Goal: Information Seeking & Learning: Check status

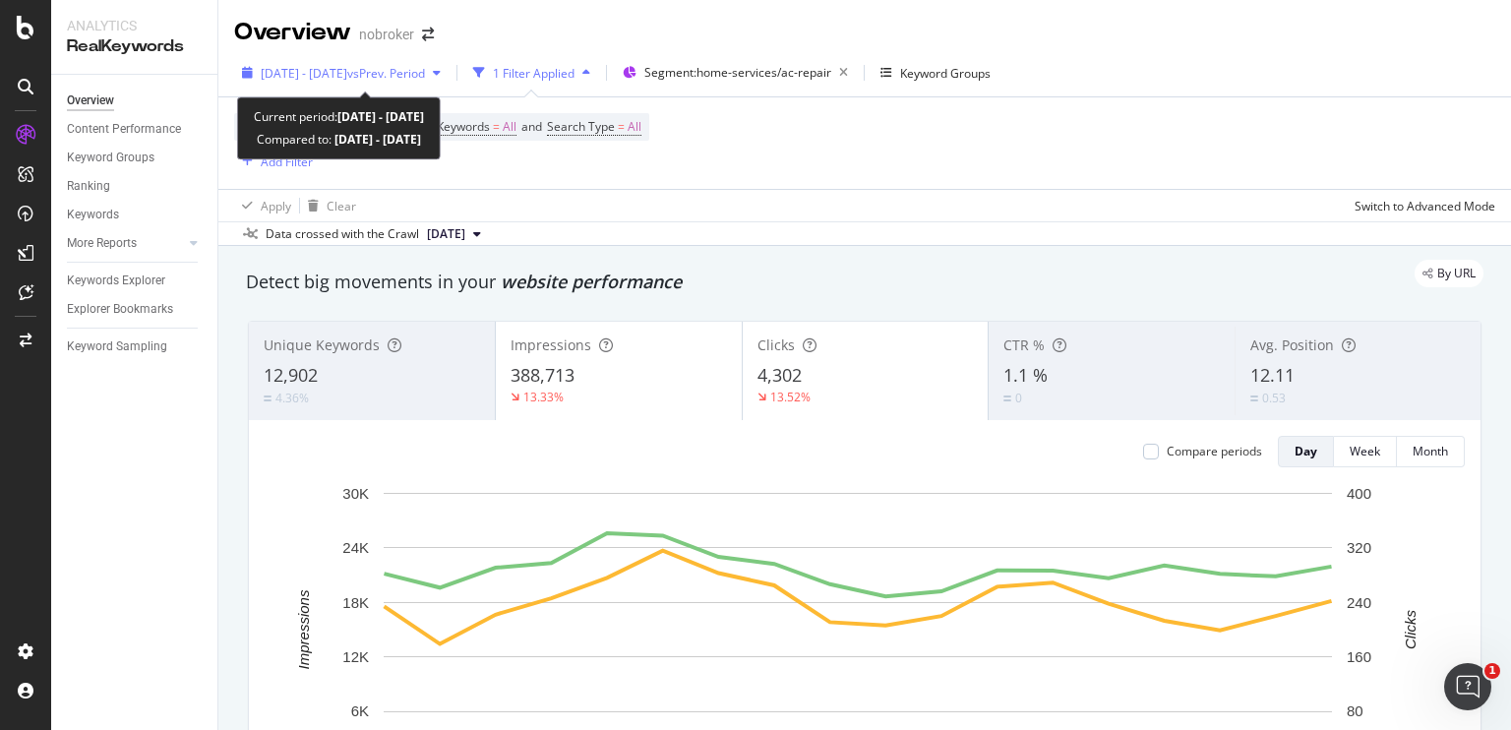
click at [399, 80] on span "vs Prev. Period" at bounding box center [386, 73] width 78 height 17
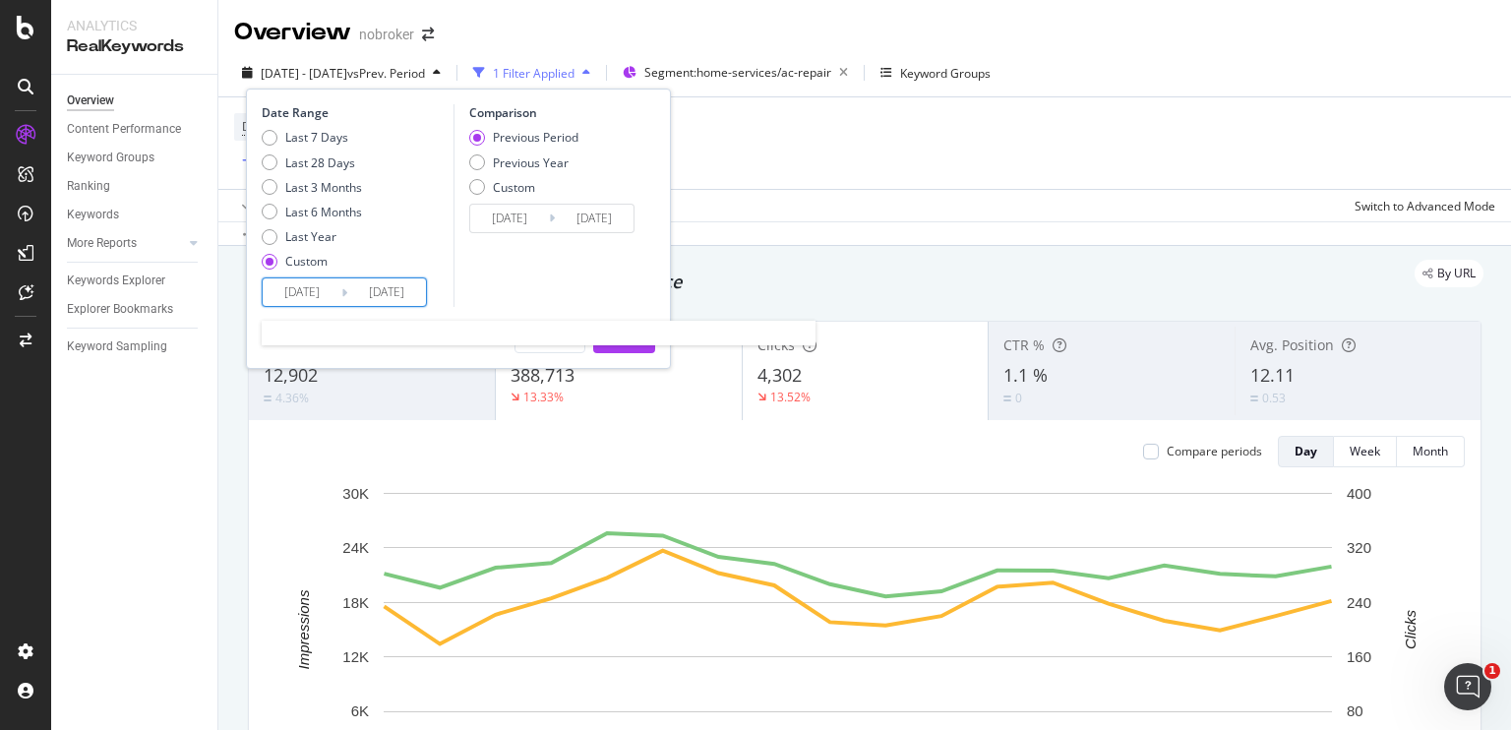
click at [321, 283] on input "[DATE]" at bounding box center [302, 292] width 79 height 28
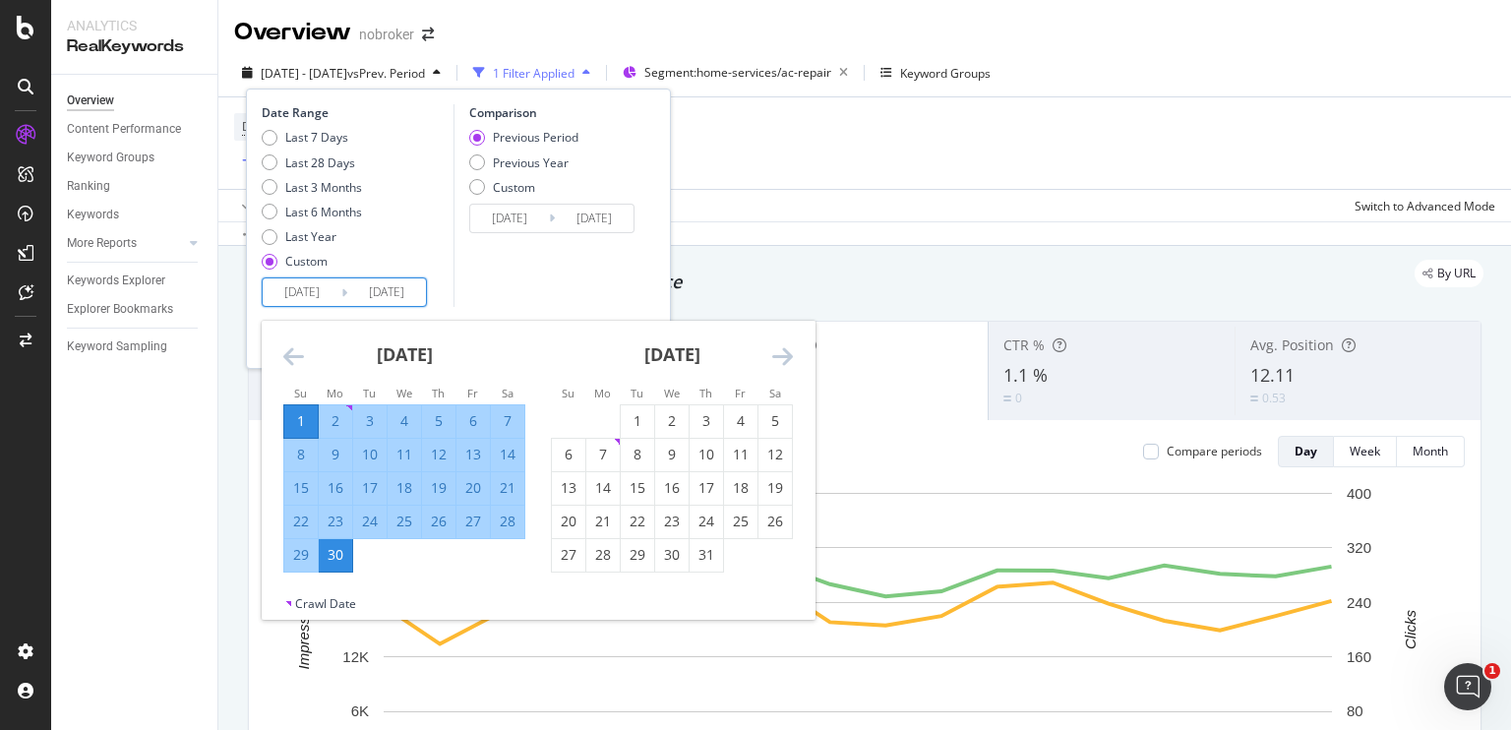
click at [784, 360] on icon "Move forward to switch to the next month." at bounding box center [782, 356] width 21 height 24
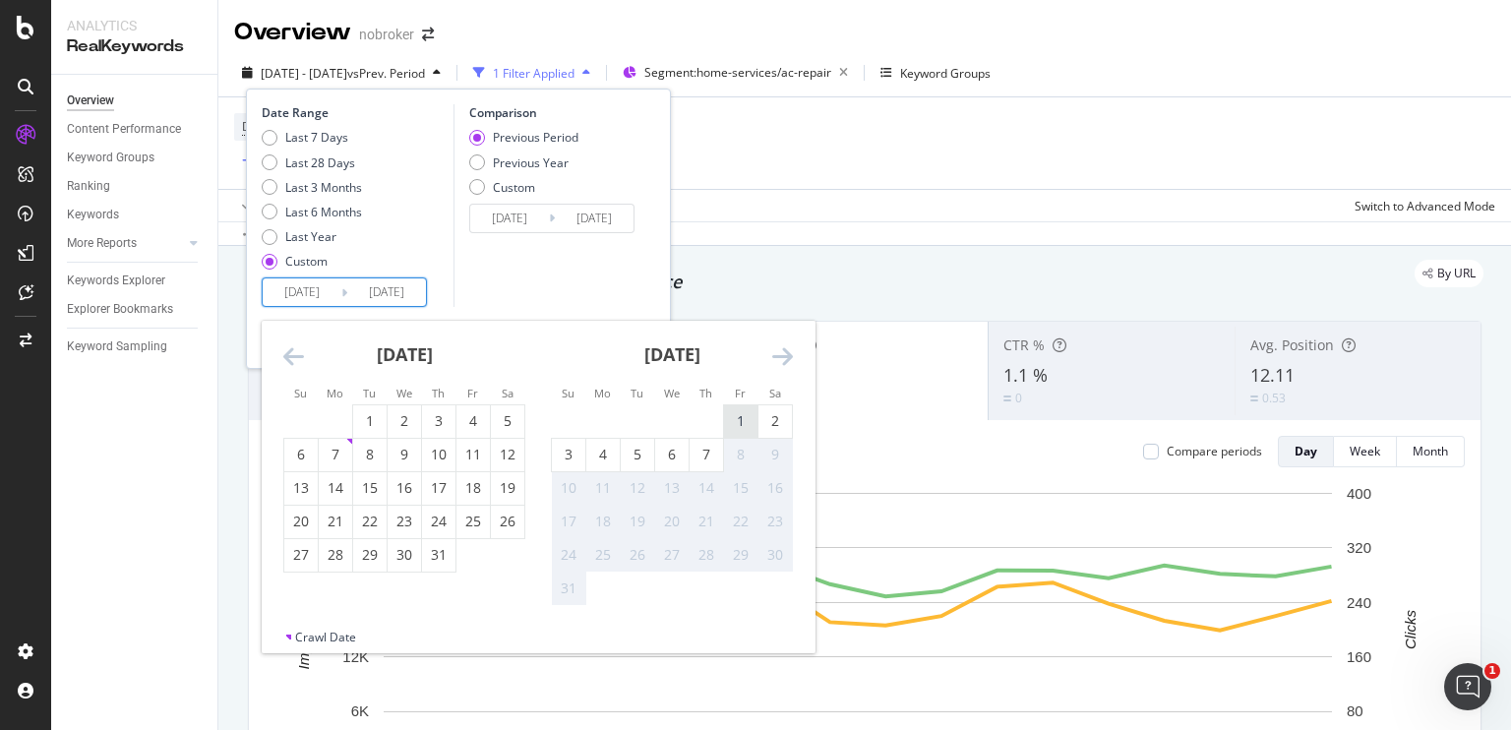
click at [741, 412] on div "1" at bounding box center [740, 421] width 33 height 20
type input "[DATE]"
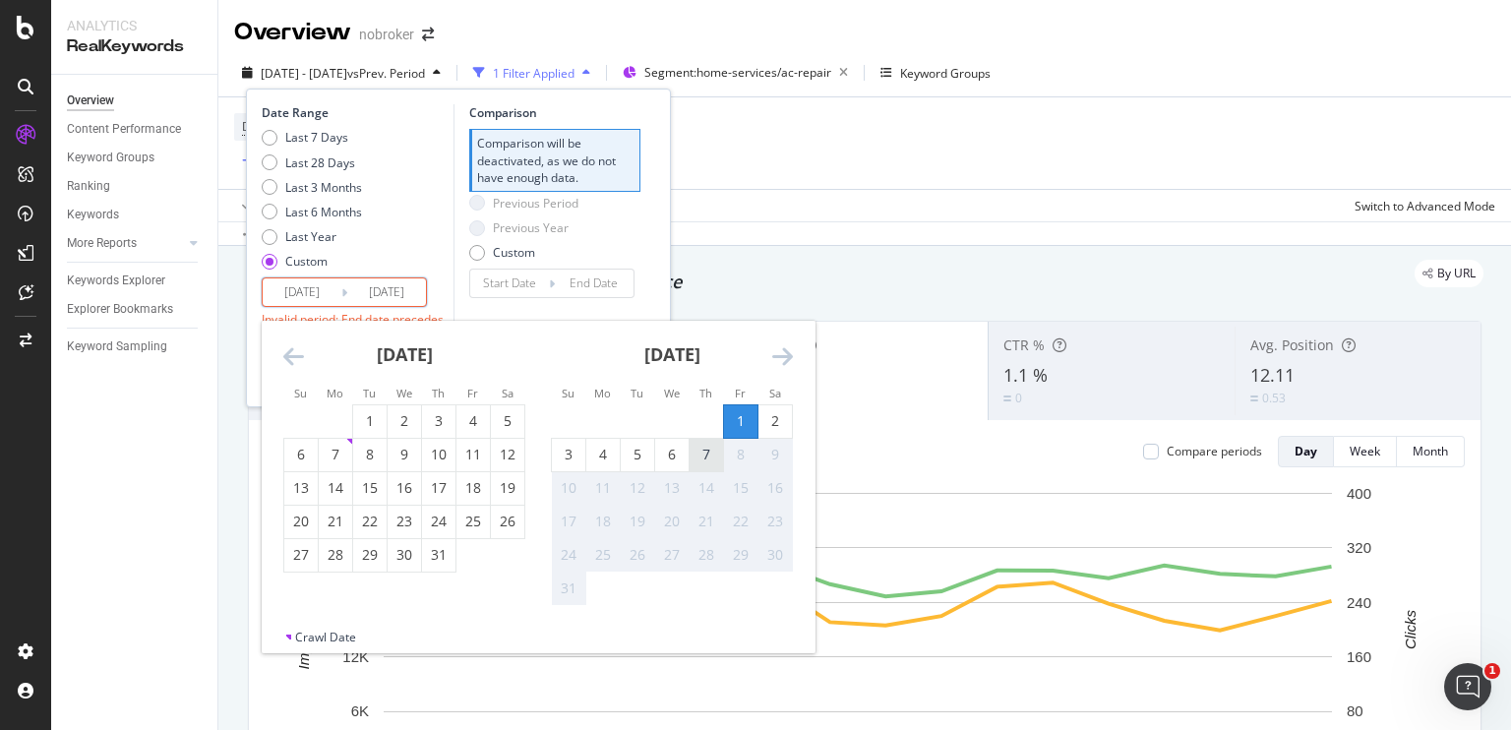
click at [697, 445] on div "7" at bounding box center [705, 455] width 33 height 20
type input "[DATE]"
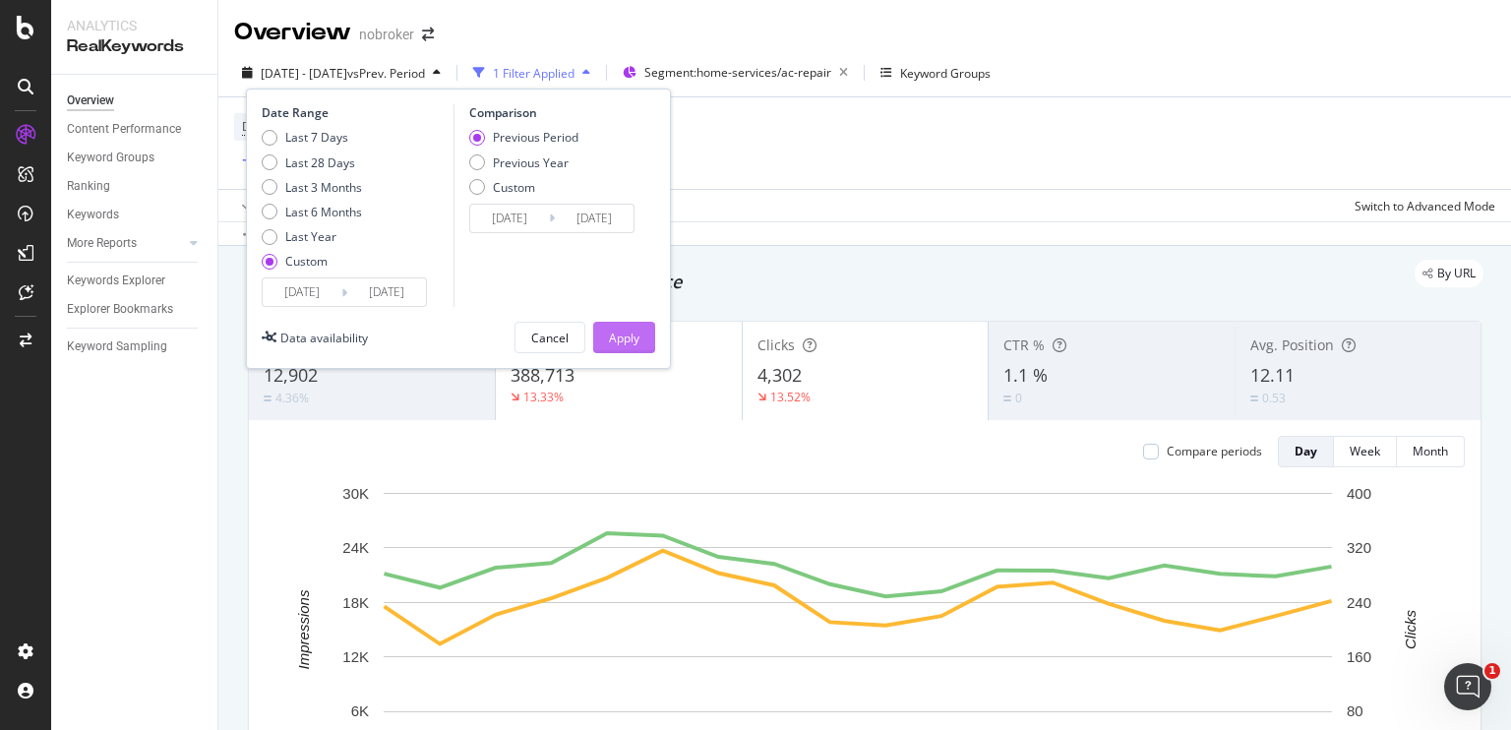
click at [629, 335] on div "Apply" at bounding box center [624, 338] width 30 height 17
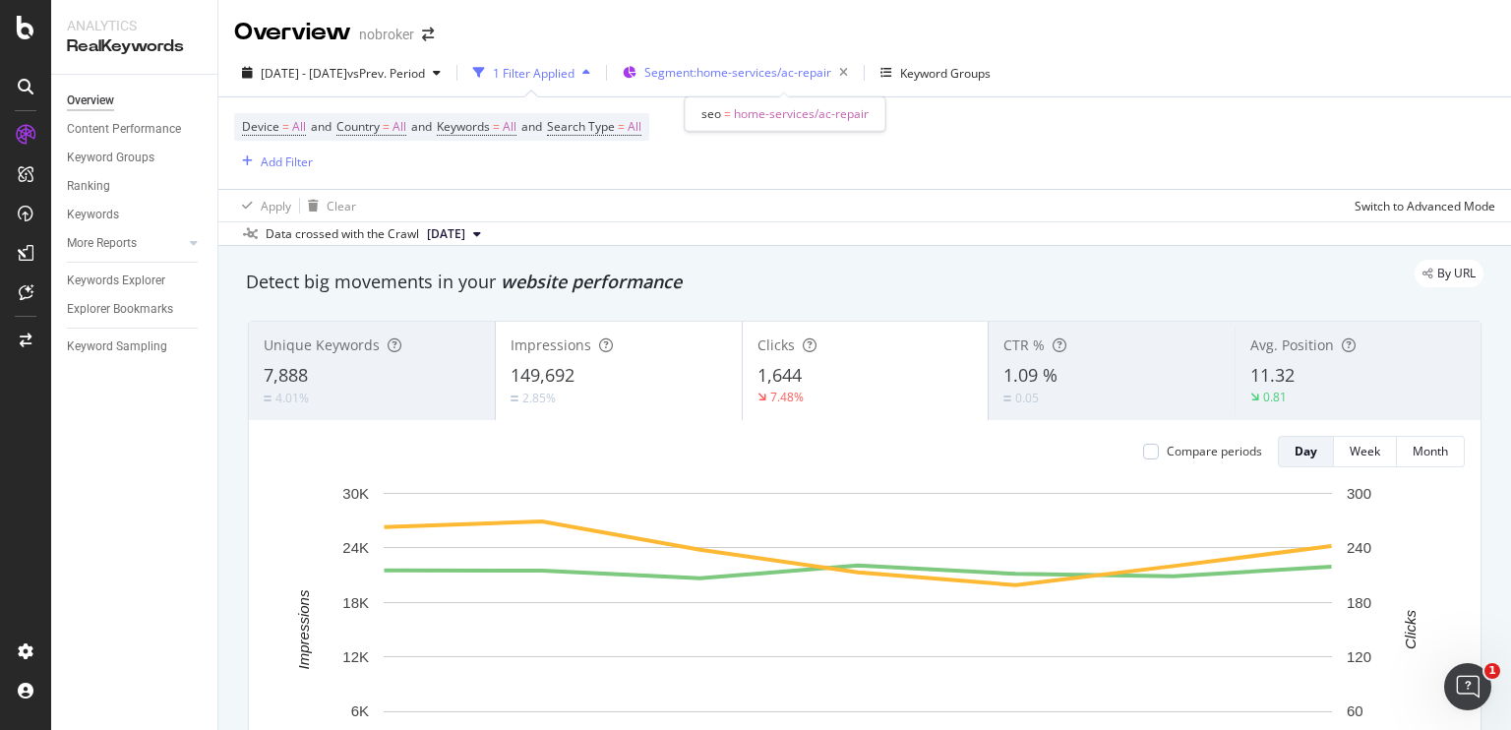
click at [757, 63] on div "Segment: home-services/ac-repair" at bounding box center [749, 73] width 211 height 28
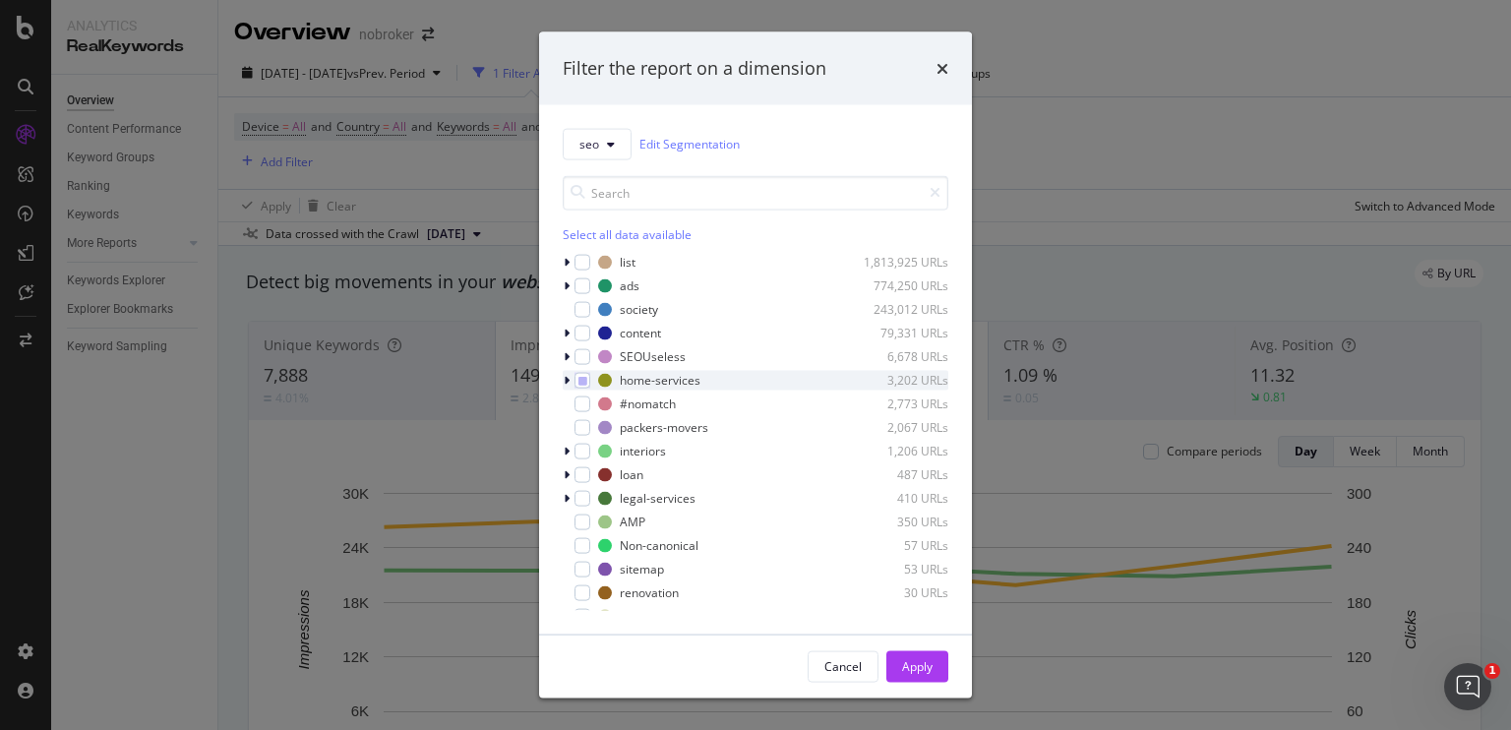
click at [564, 381] on icon "modal" at bounding box center [567, 380] width 6 height 12
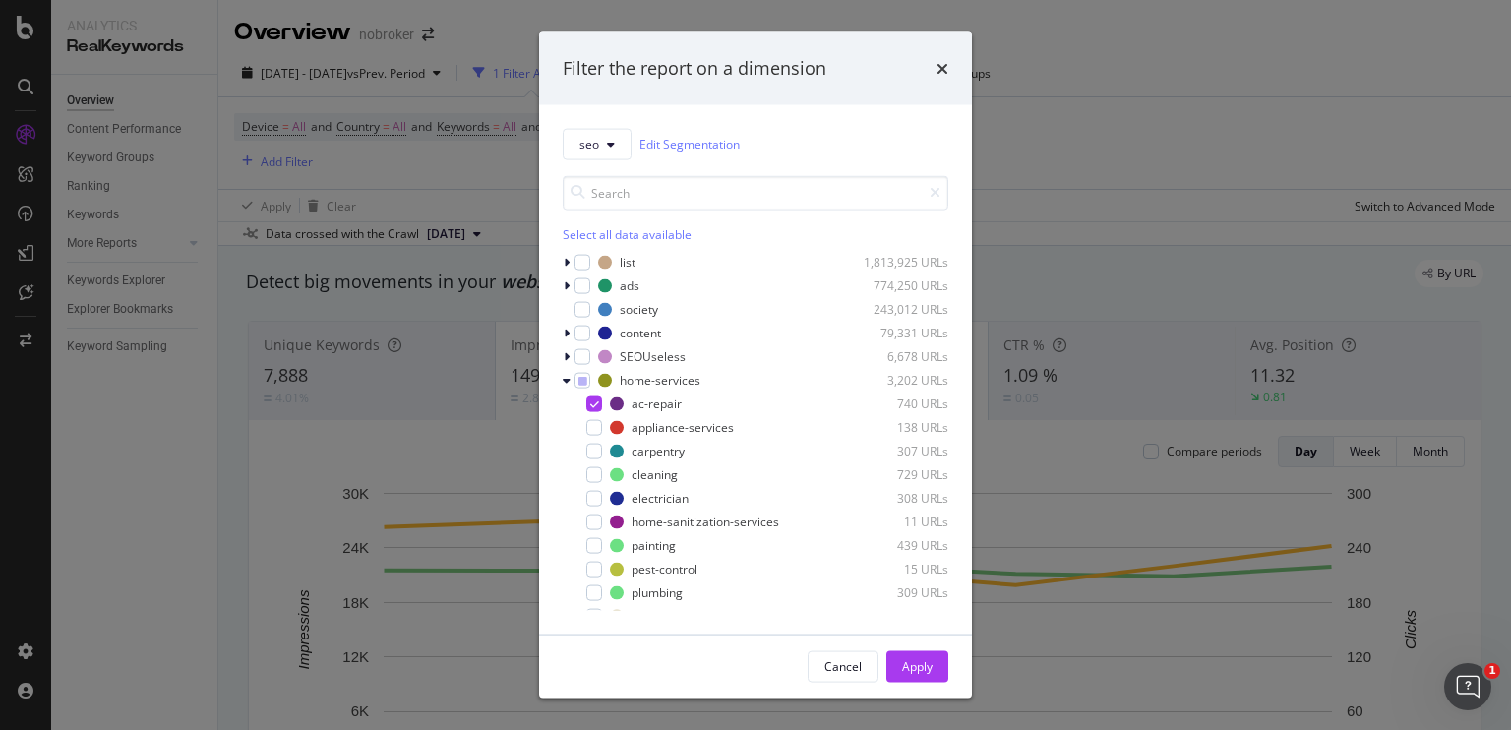
click at [586, 392] on div "home-services 3,202 URLs ac-repair 740 URLs appliance-services 138 URLs carpent…" at bounding box center [756, 509] width 386 height 279
click at [586, 396] on div "modal" at bounding box center [594, 403] width 16 height 16
click at [595, 467] on div "modal" at bounding box center [594, 474] width 16 height 16
click at [905, 658] on div "Apply" at bounding box center [917, 666] width 30 height 17
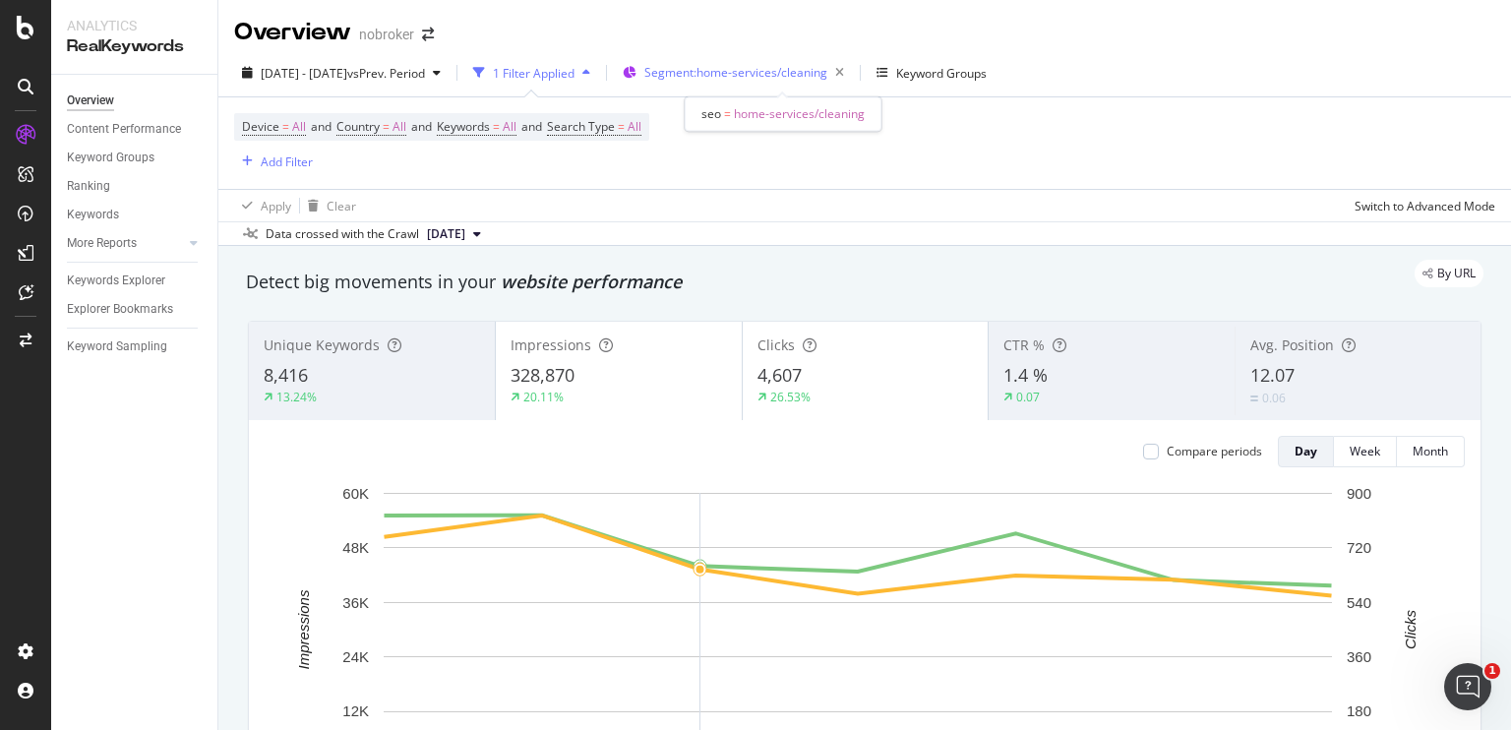
click at [753, 74] on span "Segment: home-services/cleaning" at bounding box center [735, 72] width 183 height 17
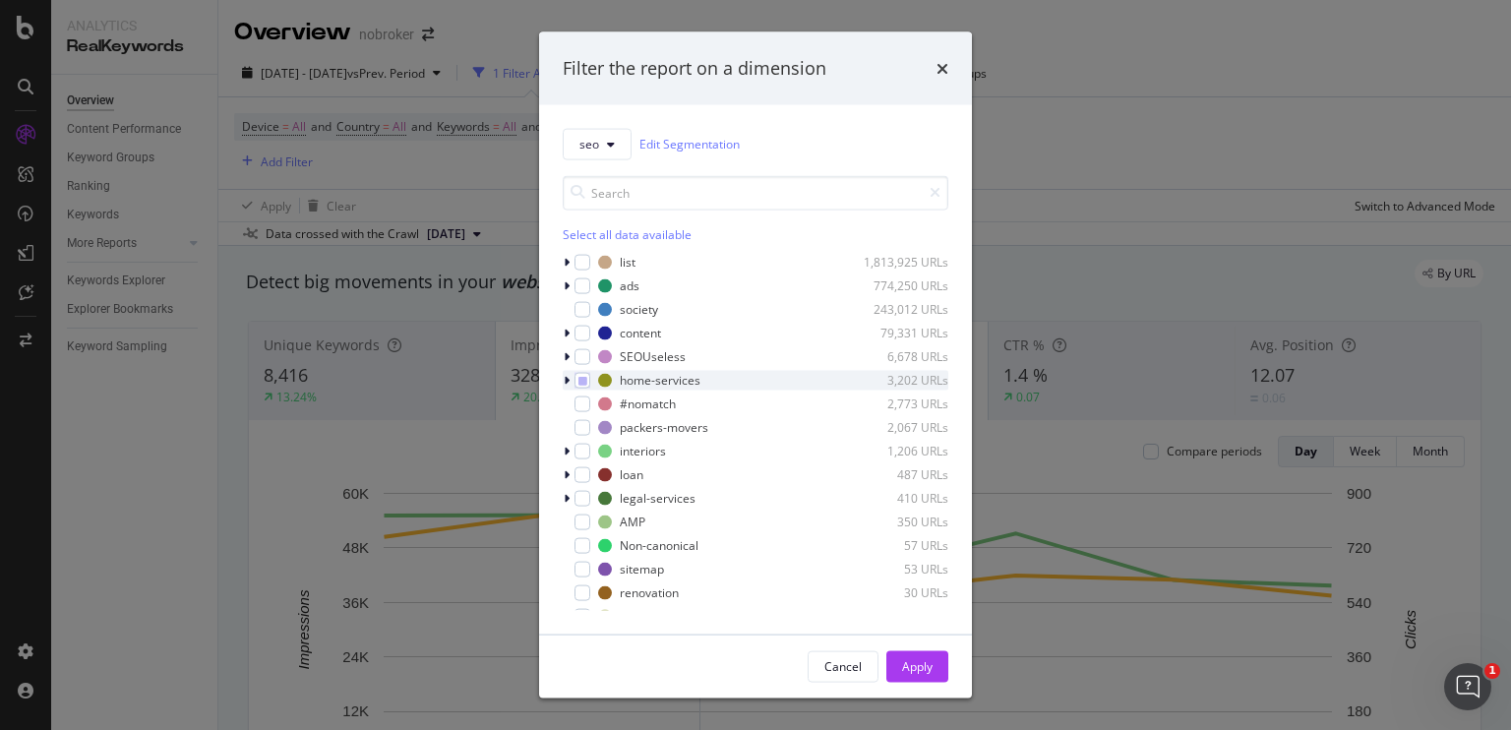
click at [564, 377] on icon "modal" at bounding box center [567, 380] width 6 height 12
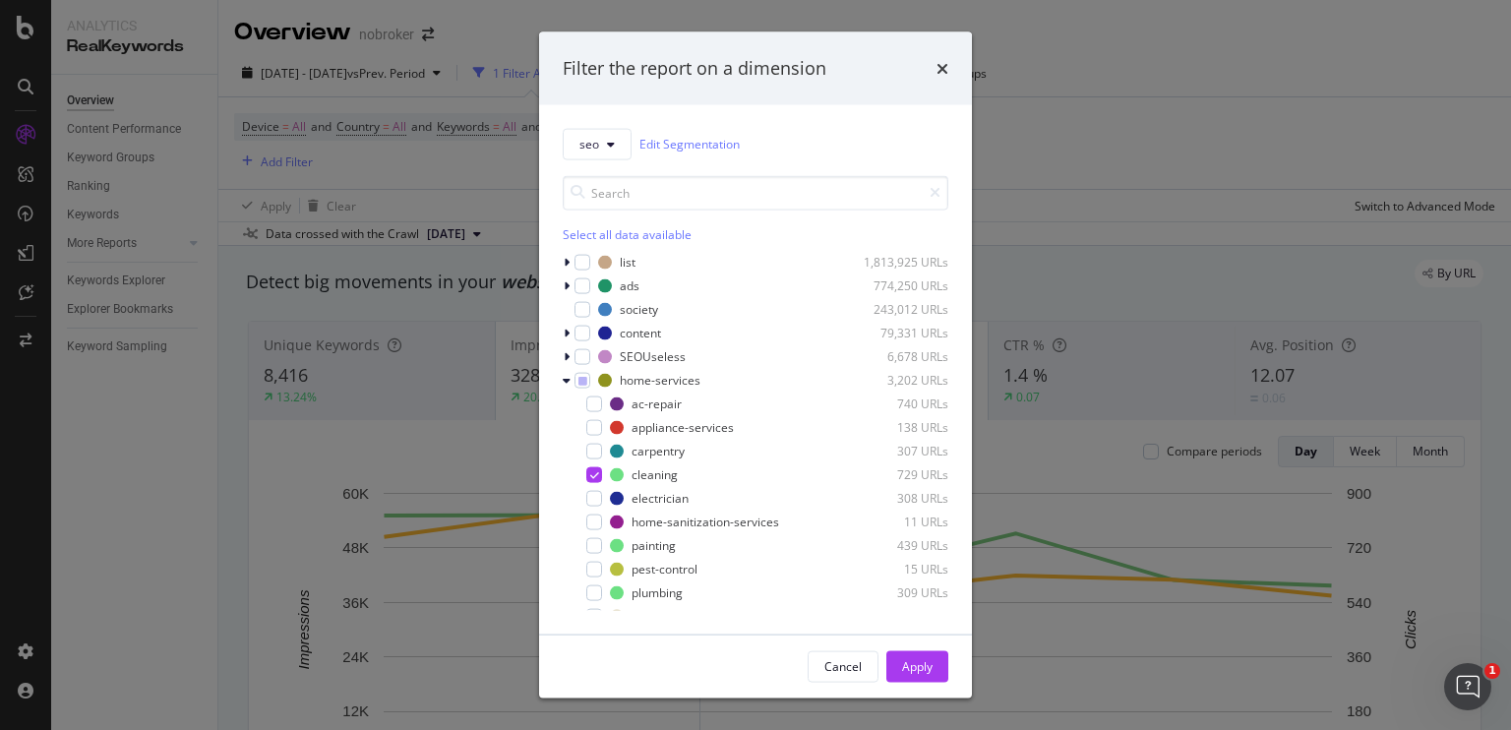
click at [588, 484] on div "ac-repair 740 URLs appliance-services 138 URLs carpentry 307 URLs cleaning 729 …" at bounding box center [756, 521] width 386 height 256
click at [594, 478] on icon "modal" at bounding box center [594, 474] width 9 height 10
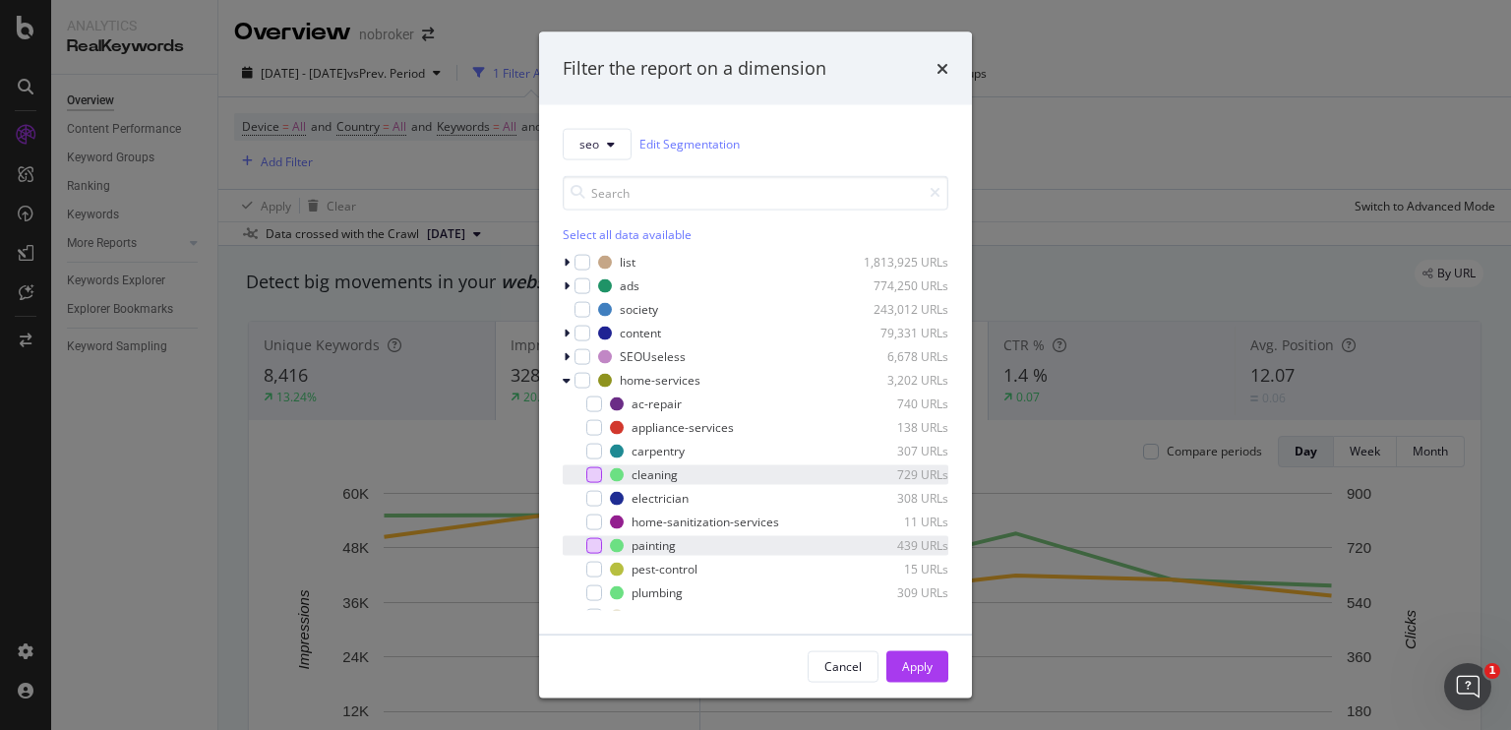
click at [595, 551] on div "modal" at bounding box center [594, 545] width 16 height 16
click at [913, 666] on div "Apply" at bounding box center [917, 666] width 30 height 17
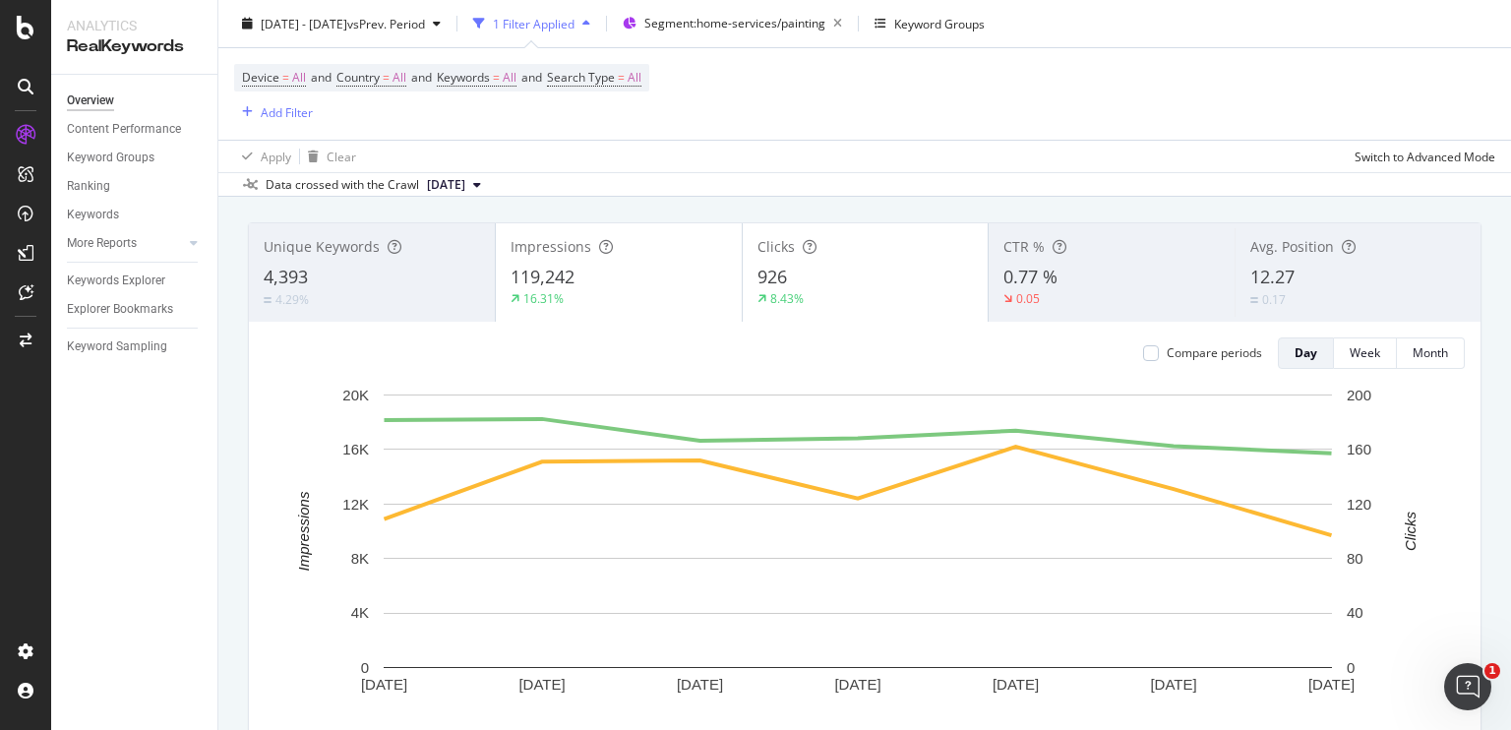
scroll to position [98, 0]
